Goal: Check status: Check status

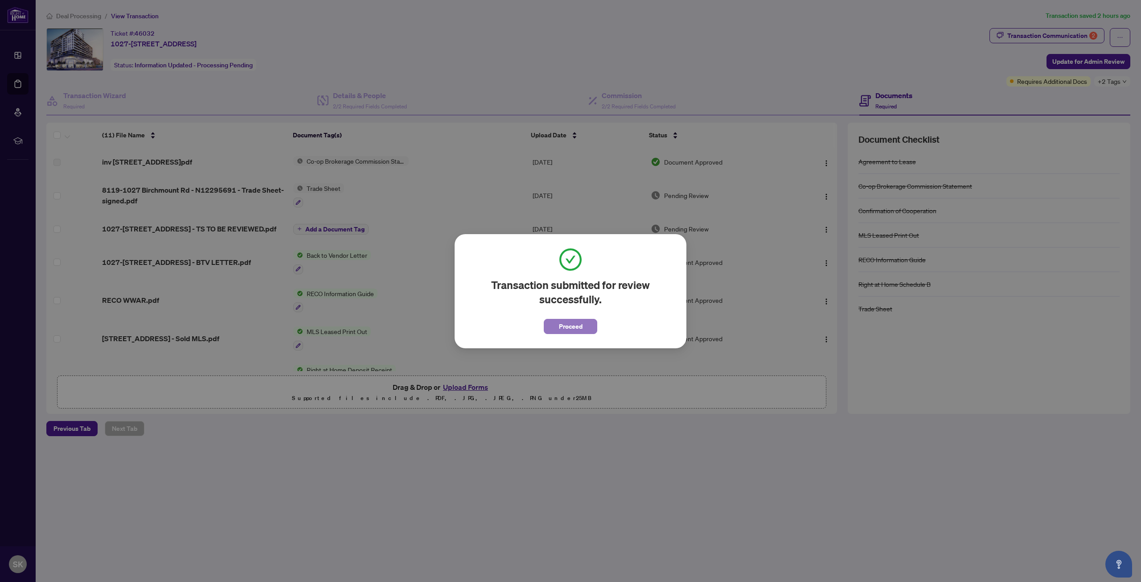
click at [572, 327] on span "Proceed" at bounding box center [571, 326] width 24 height 14
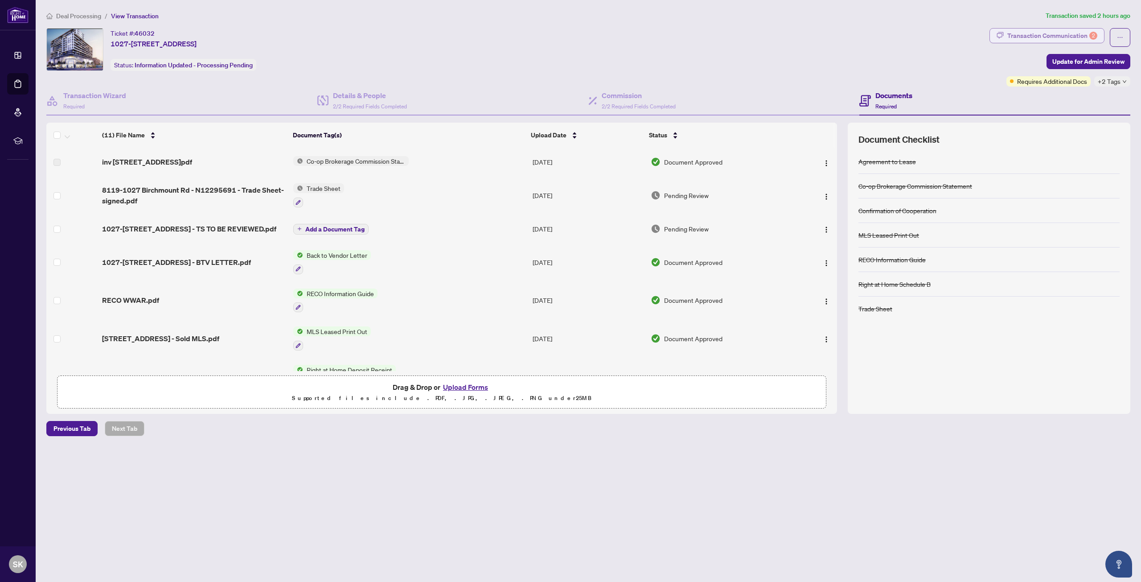
click at [1077, 40] on div "Transaction Communication 2" at bounding box center [1052, 36] width 90 height 14
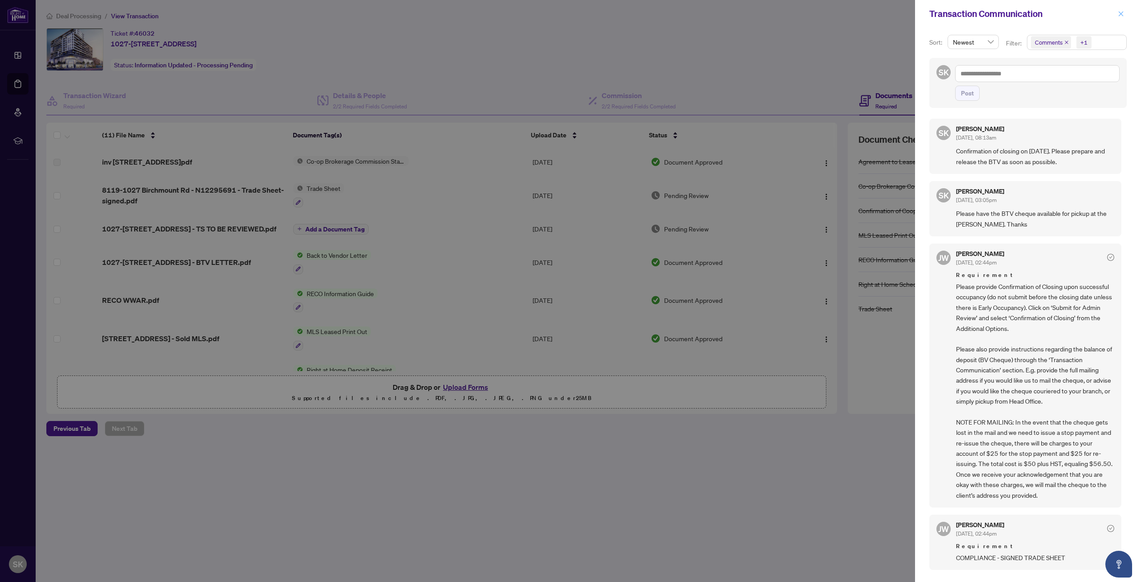
click at [1122, 8] on span "button" at bounding box center [1121, 14] width 6 height 14
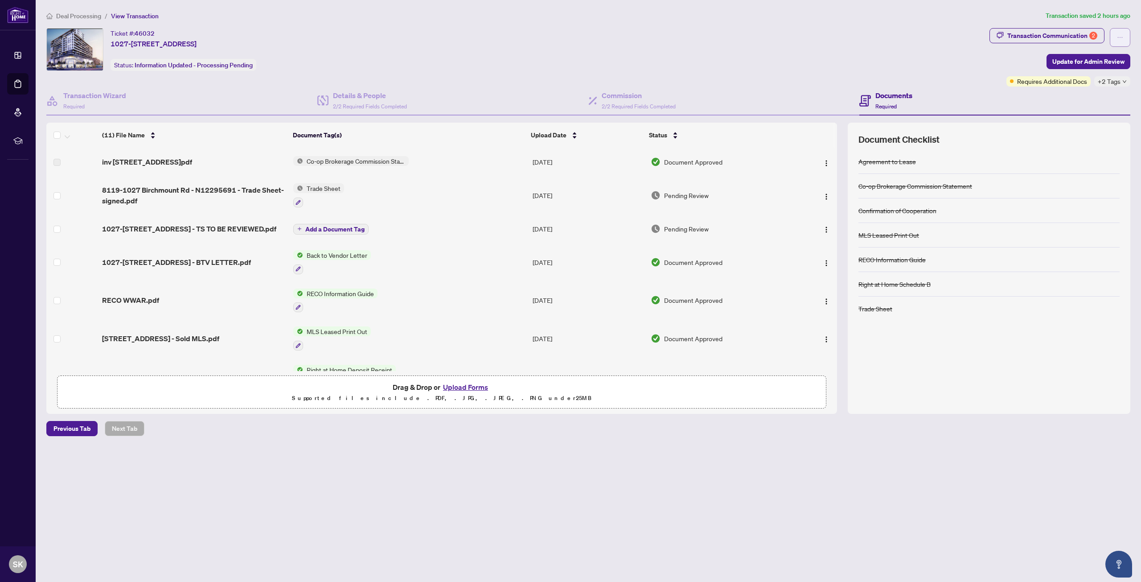
click at [1119, 29] on button "button" at bounding box center [1120, 37] width 21 height 19
drag, startPoint x: 982, startPoint y: 52, endPoint x: 976, endPoint y: 52, distance: 5.8
click at [981, 52] on div "Ticket #: 46032 1027-[STREET_ADDRESS] Status: Information Updated - Processing …" at bounding box center [516, 49] width 940 height 43
click at [1061, 82] on span "Requires Additional Docs" at bounding box center [1052, 81] width 70 height 10
click at [1115, 36] on button "button" at bounding box center [1120, 37] width 21 height 19
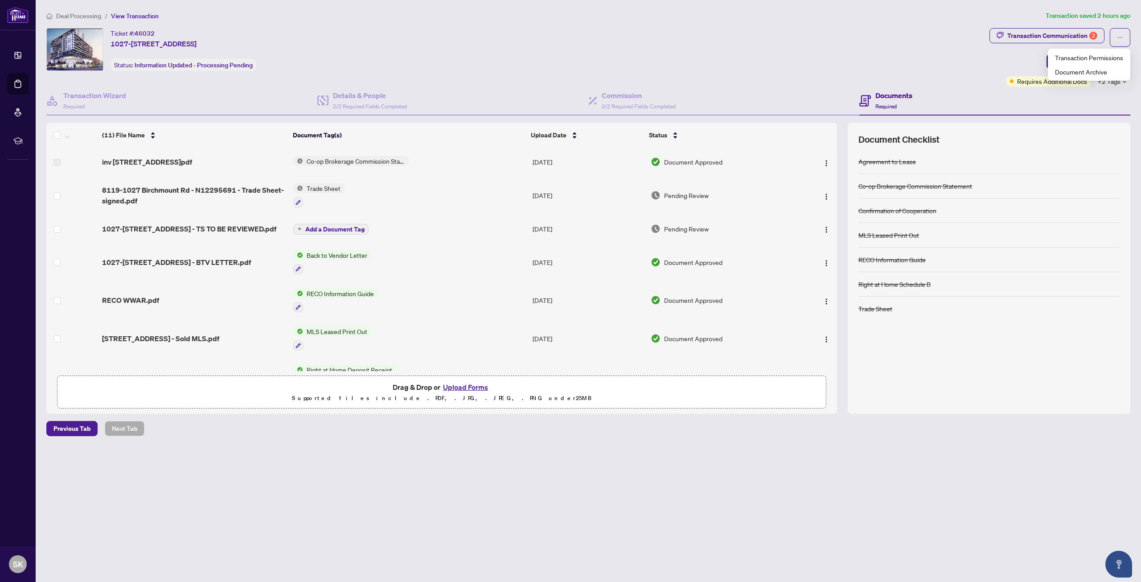
click at [955, 53] on div "Ticket #: 46032 1027-[STREET_ADDRESS] Status: Information Updated - Processing …" at bounding box center [516, 49] width 940 height 43
click at [81, 16] on span "Deal Processing" at bounding box center [78, 16] width 45 height 8
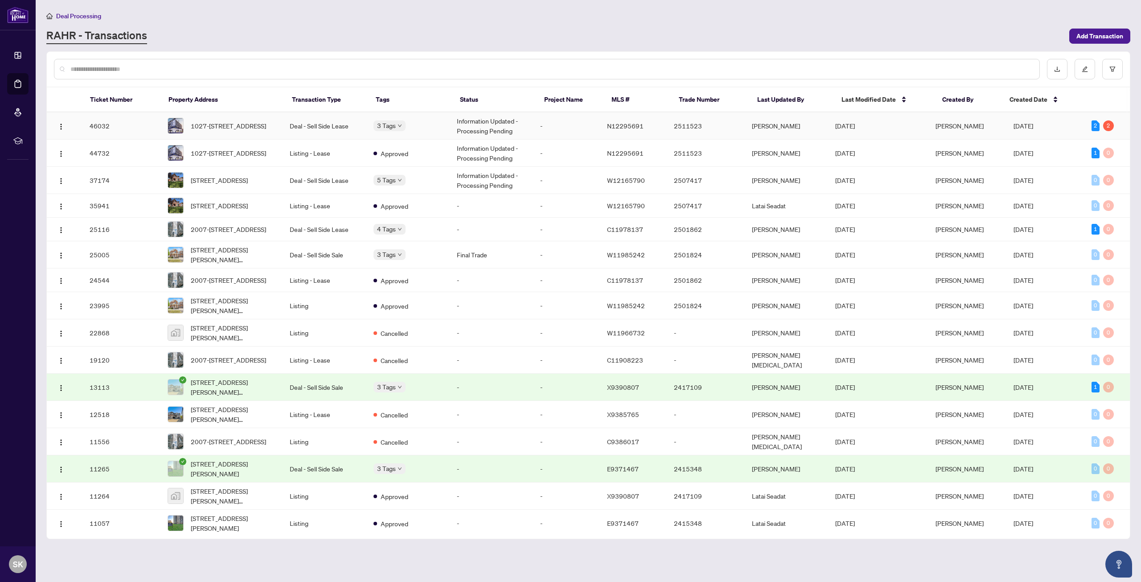
click at [376, 133] on span "Requires Additional Docs" at bounding box center [376, 133] width 0 height 0
click at [500, 127] on td "Information Updated - Processing Pending" at bounding box center [491, 125] width 83 height 27
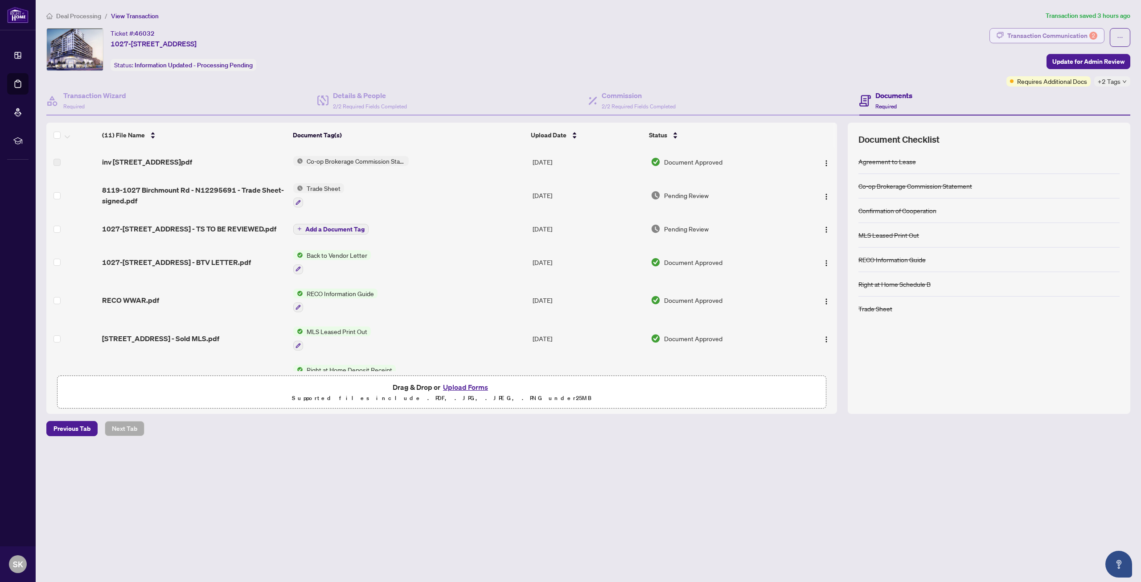
click at [1082, 35] on div "Transaction Communication 2" at bounding box center [1052, 36] width 90 height 14
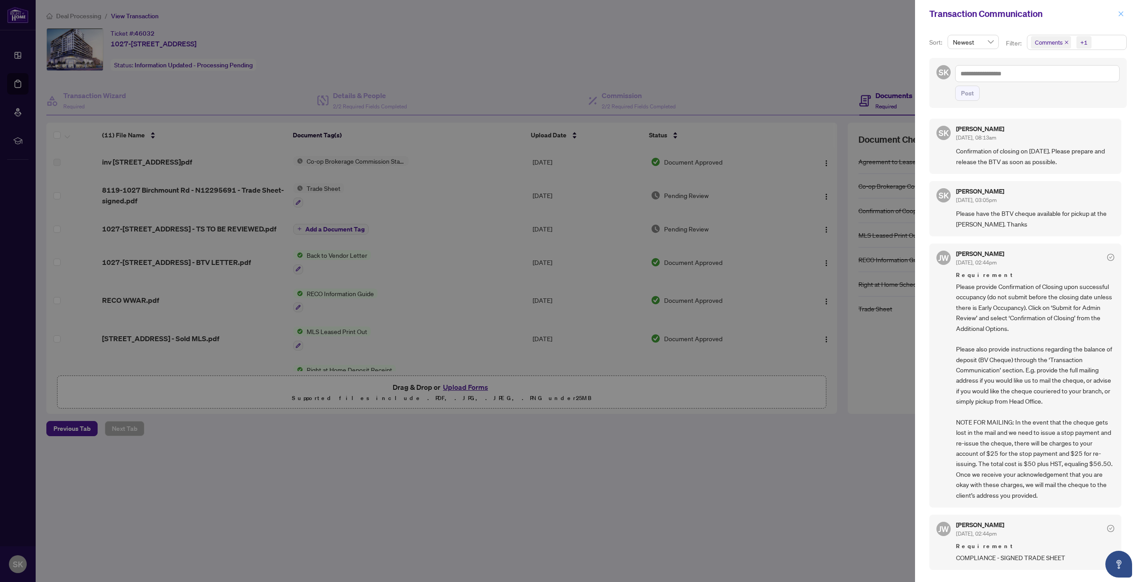
click at [1121, 13] on icon "close" at bounding box center [1121, 13] width 5 height 5
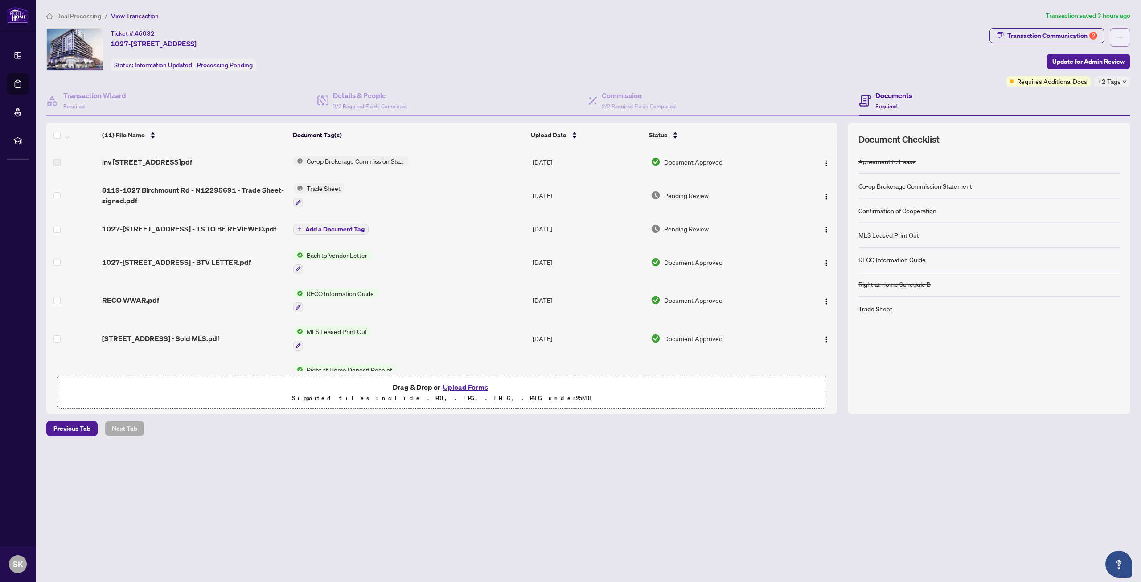
click at [1117, 36] on icon "ellipsis" at bounding box center [1120, 37] width 6 height 6
click at [953, 72] on div "Ticket #: 46032 1027-[STREET_ADDRESS] Status: Information Updated - Processing …" at bounding box center [516, 57] width 943 height 58
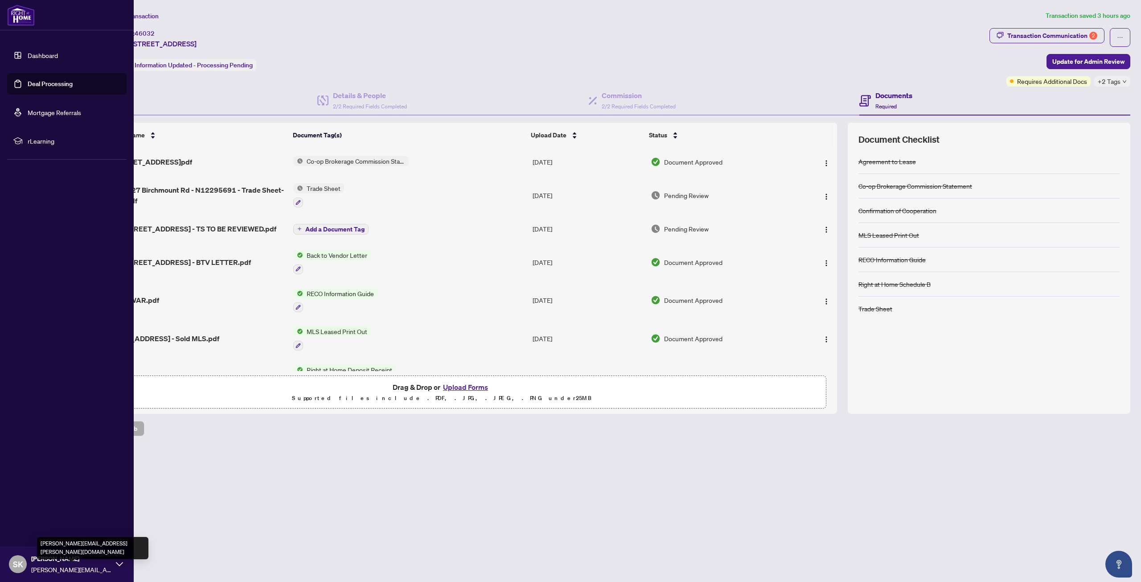
click at [115, 566] on div "SK [PERSON_NAME] [PERSON_NAME][EMAIL_ADDRESS][PERSON_NAME][DOMAIN_NAME]" at bounding box center [67, 564] width 134 height 36
click at [43, 518] on div "MY ACCOUNT Logout Profile Settings" at bounding box center [67, 512] width 134 height 66
click at [41, 515] on span "Logout" at bounding box center [36, 511] width 20 height 14
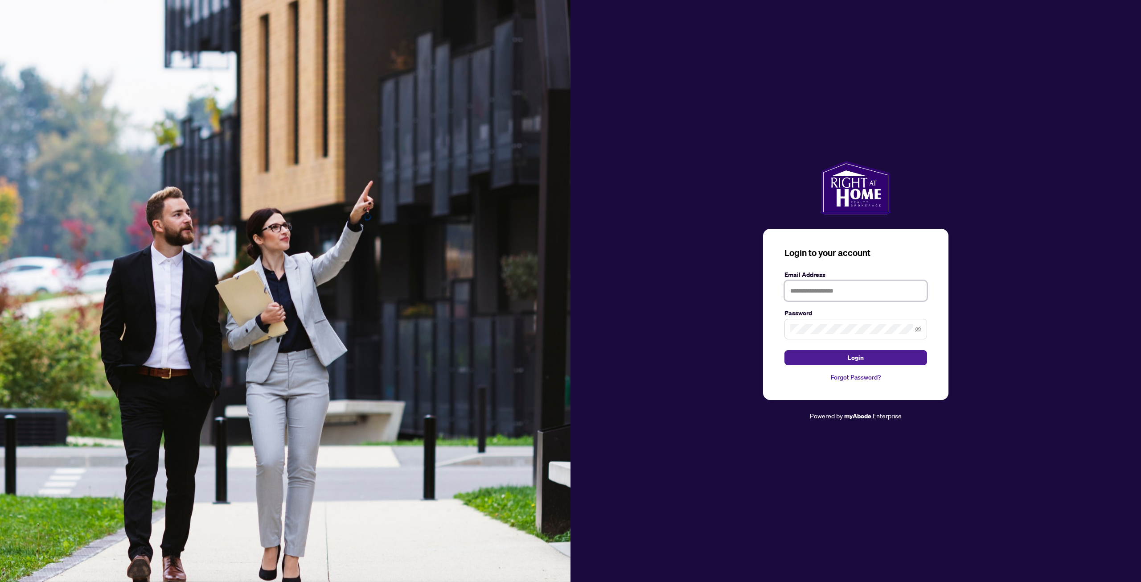
type input "**********"
